Goal: Check status: Check status

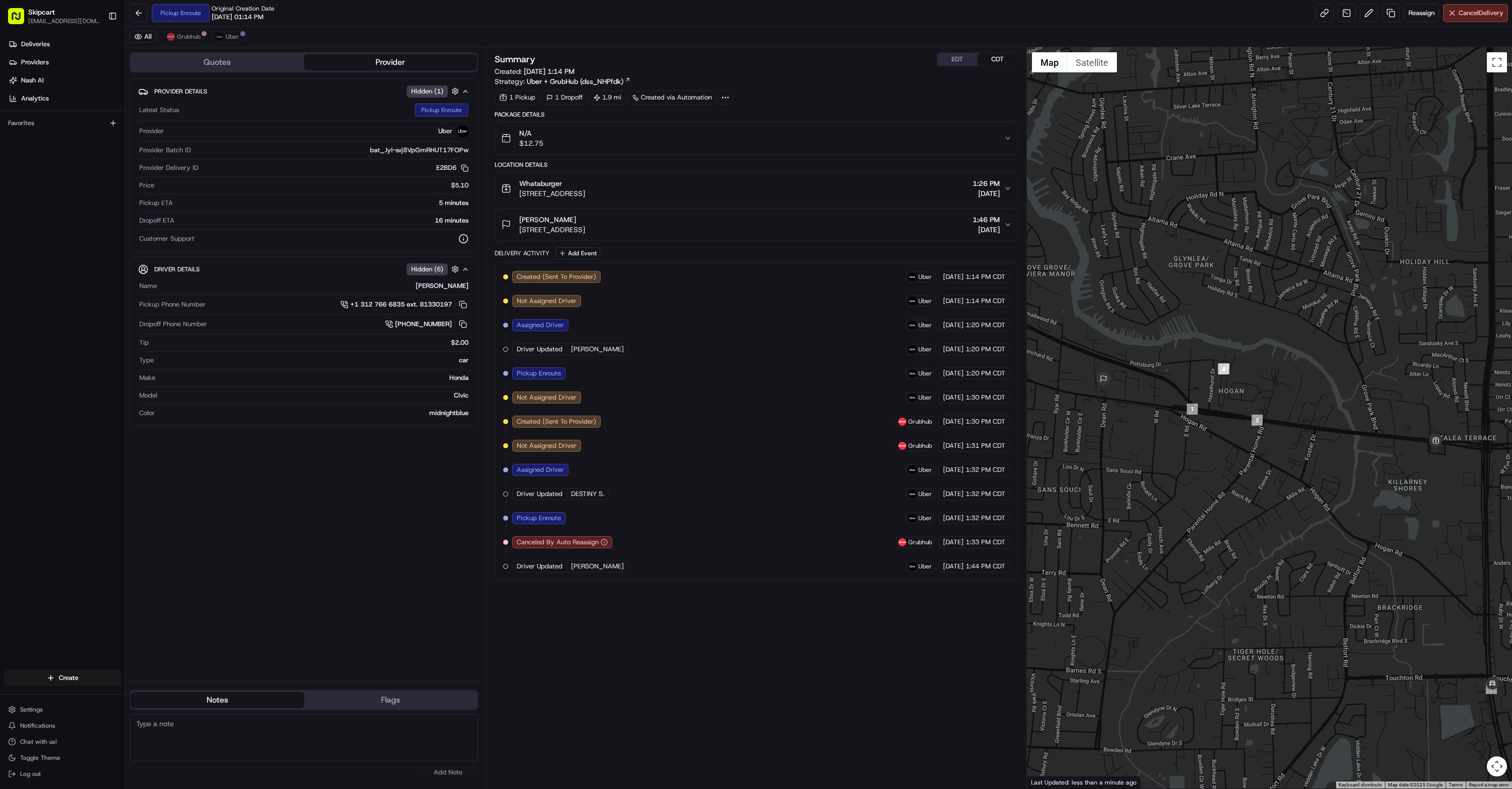
click at [675, 481] on div "Created (Sent To Provider) Uber [DATE] 1:14 PM CDT Not Assigned Driver Uber [DA…" at bounding box center [756, 421] width 507 height 302
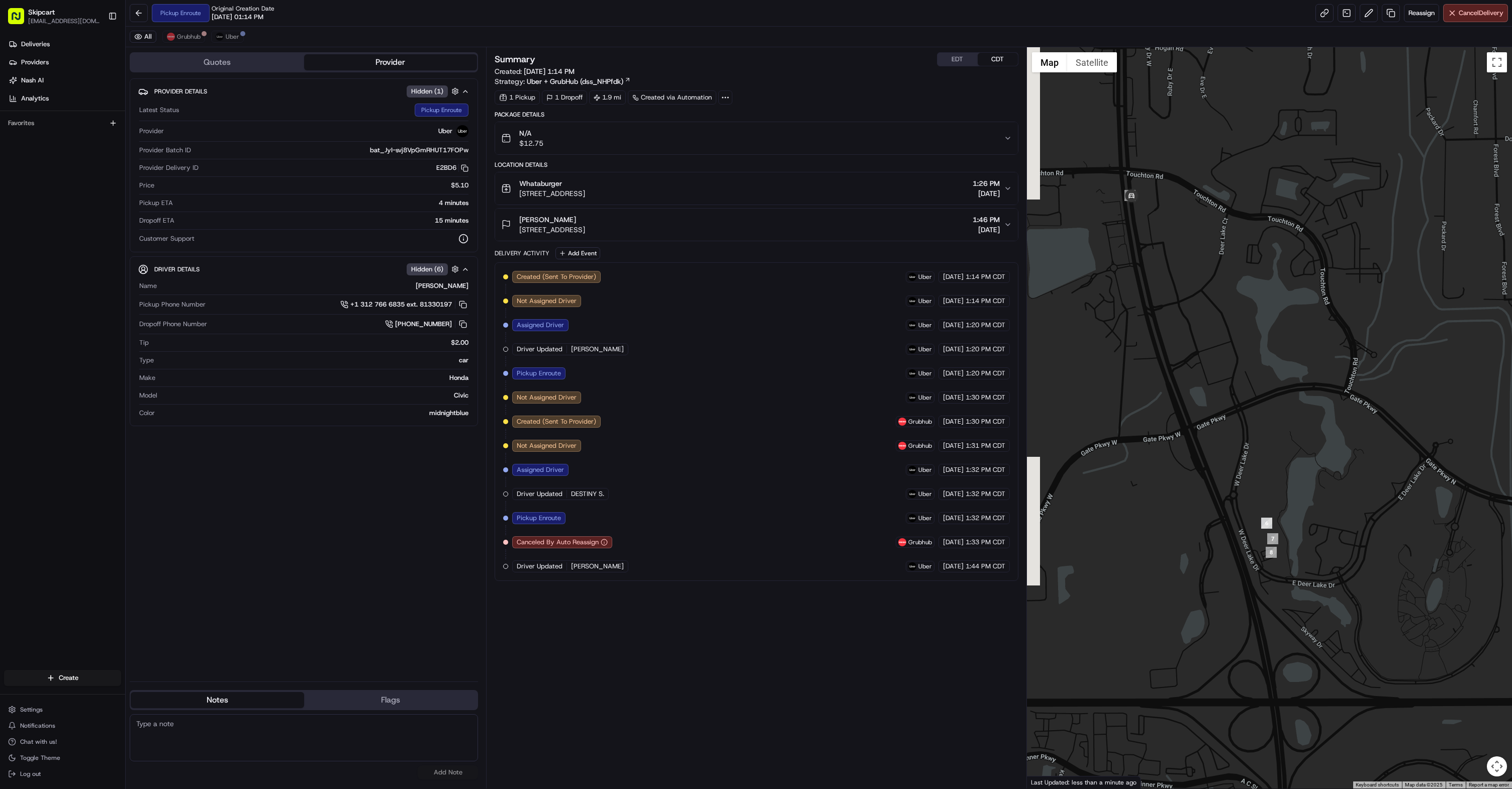
drag, startPoint x: 1223, startPoint y: 545, endPoint x: 1310, endPoint y: 542, distance: 87.1
click at [1310, 542] on div at bounding box center [1269, 418] width 485 height 742
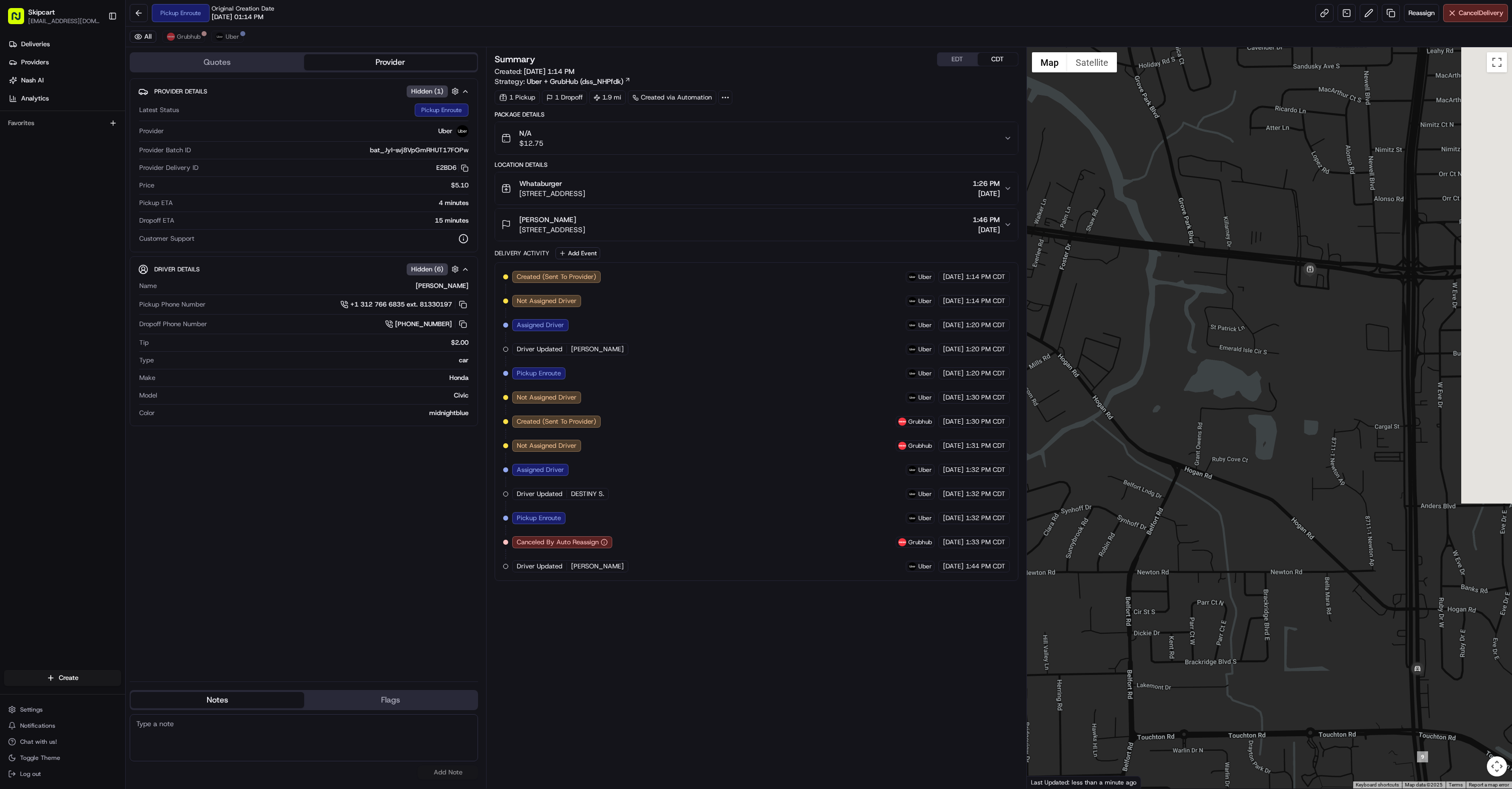
drag, startPoint x: 1247, startPoint y: 371, endPoint x: 1172, endPoint y: 352, distance: 77.4
click at [1172, 352] on div at bounding box center [1269, 418] width 485 height 742
